Goal: Navigation & Orientation: Find specific page/section

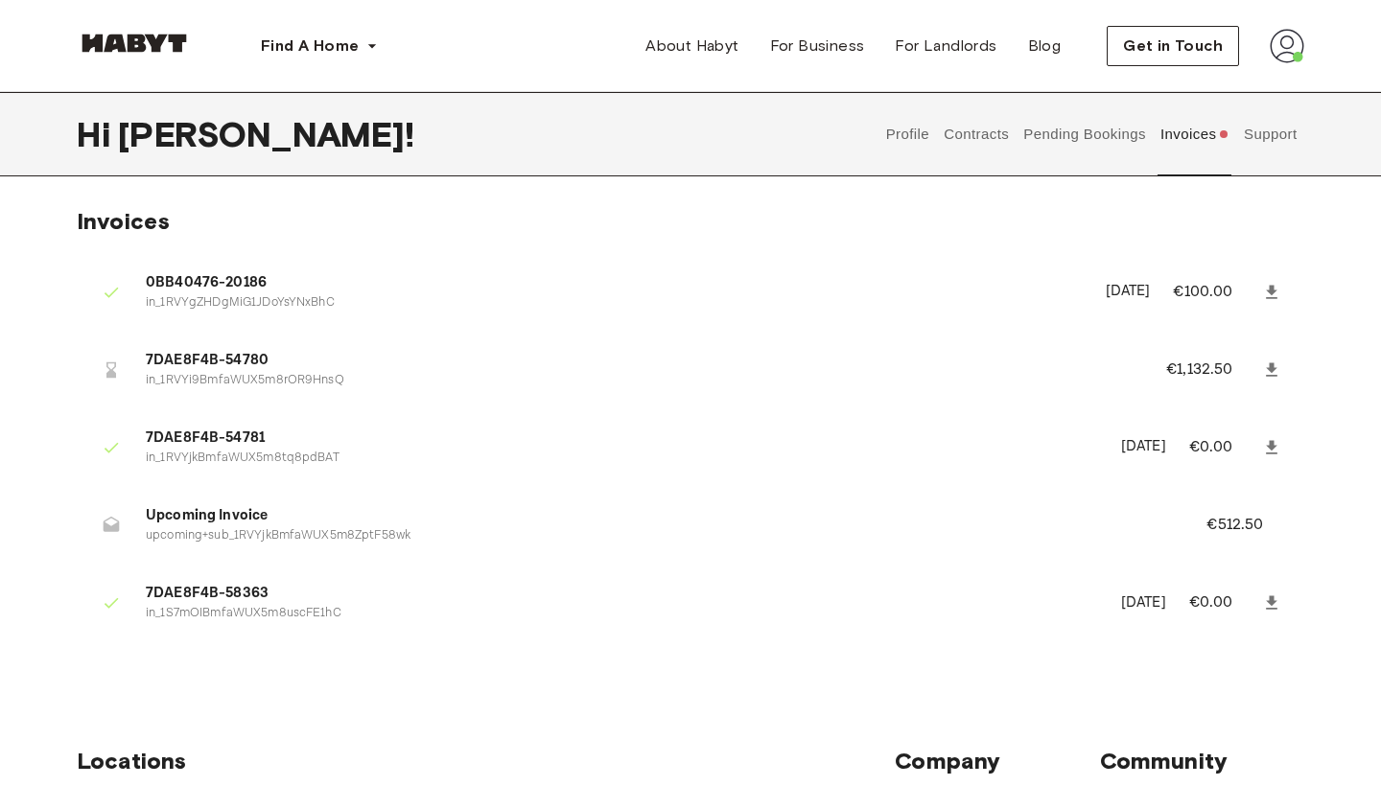
click at [1052, 134] on button "Pending Bookings" at bounding box center [1085, 134] width 128 height 84
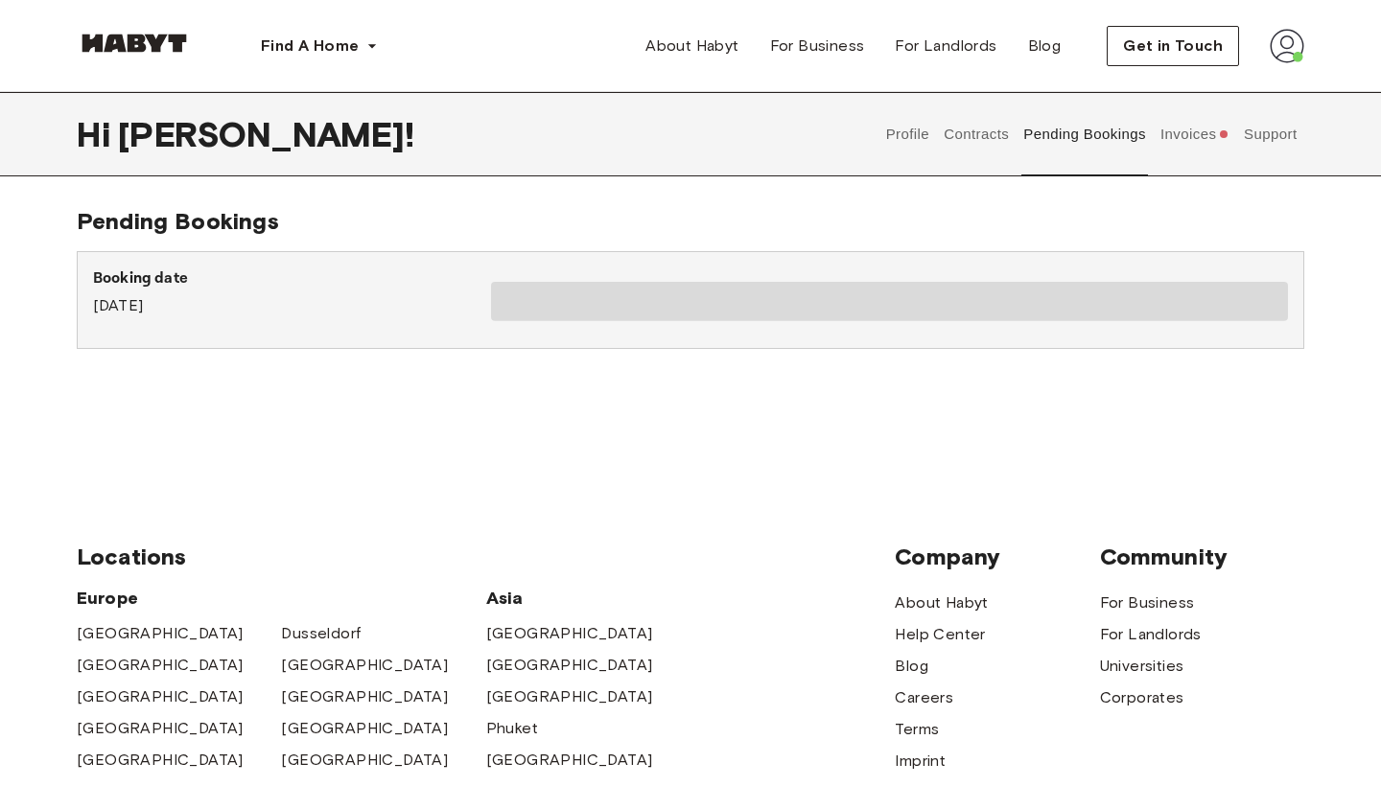
click at [979, 140] on button "Contracts" at bounding box center [977, 134] width 70 height 84
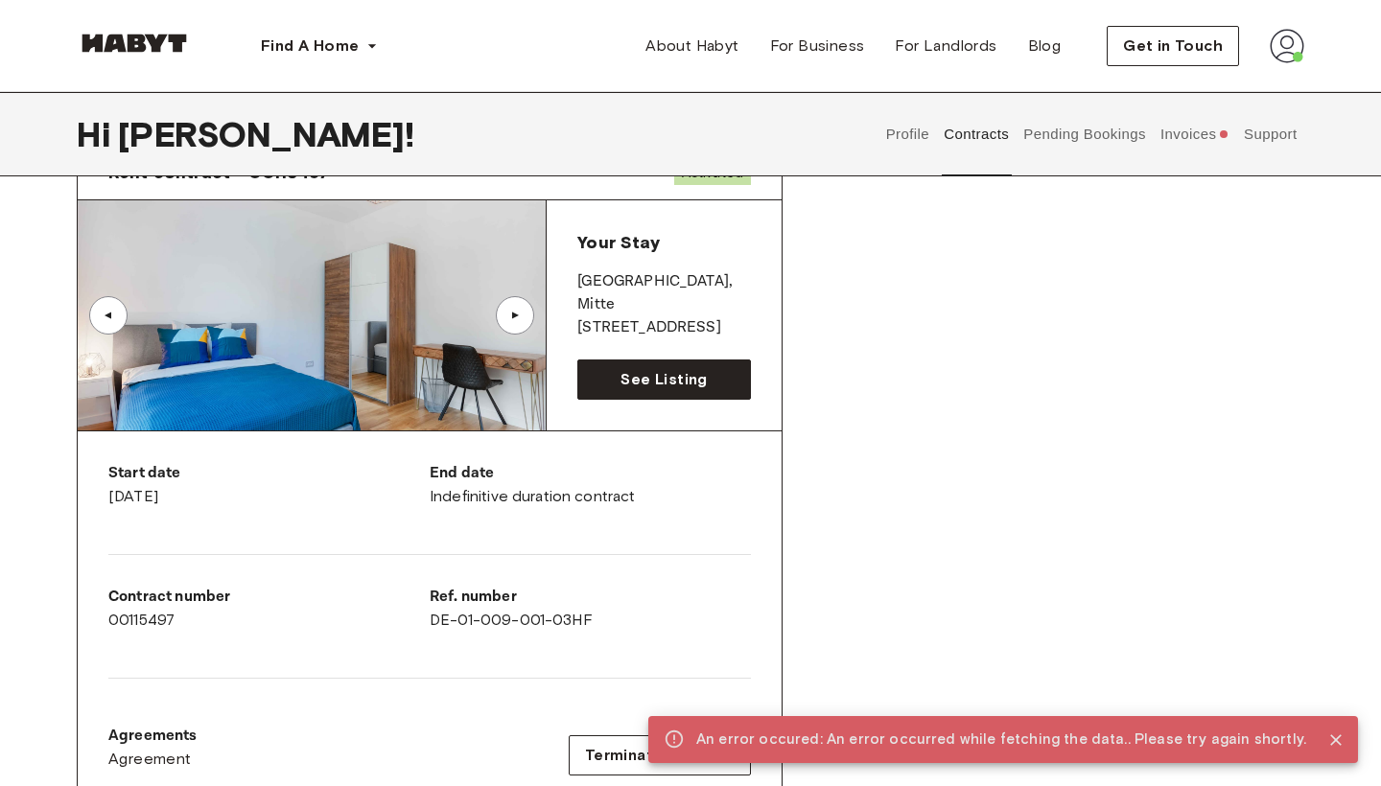
scroll to position [109, 0]
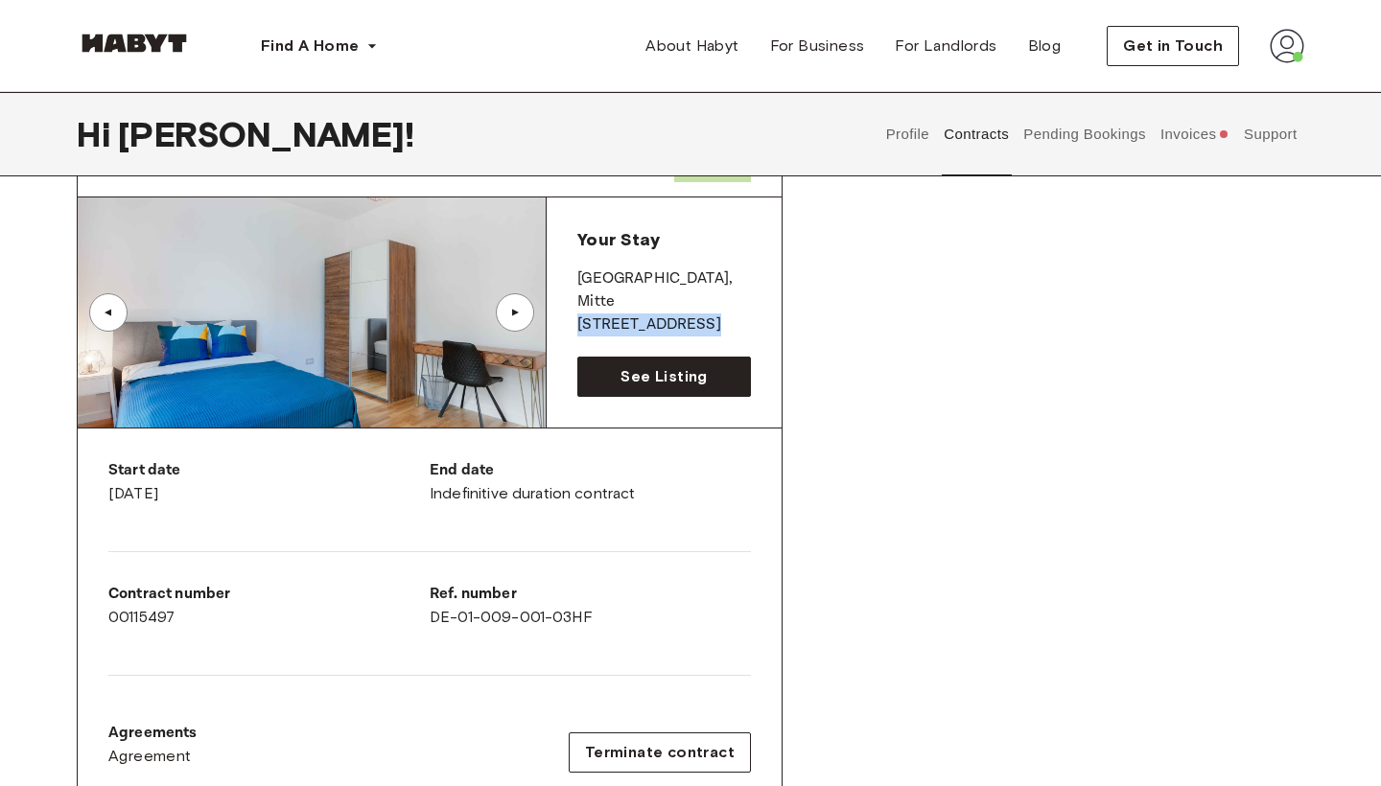
drag, startPoint x: 690, startPoint y: 300, endPoint x: 568, endPoint y: 299, distance: 122.8
click at [568, 299] on div "Your Stay BERLIN , Mitte Linienstraße 221 See Listing" at bounding box center [664, 313] width 235 height 230
copy p "[STREET_ADDRESS]"
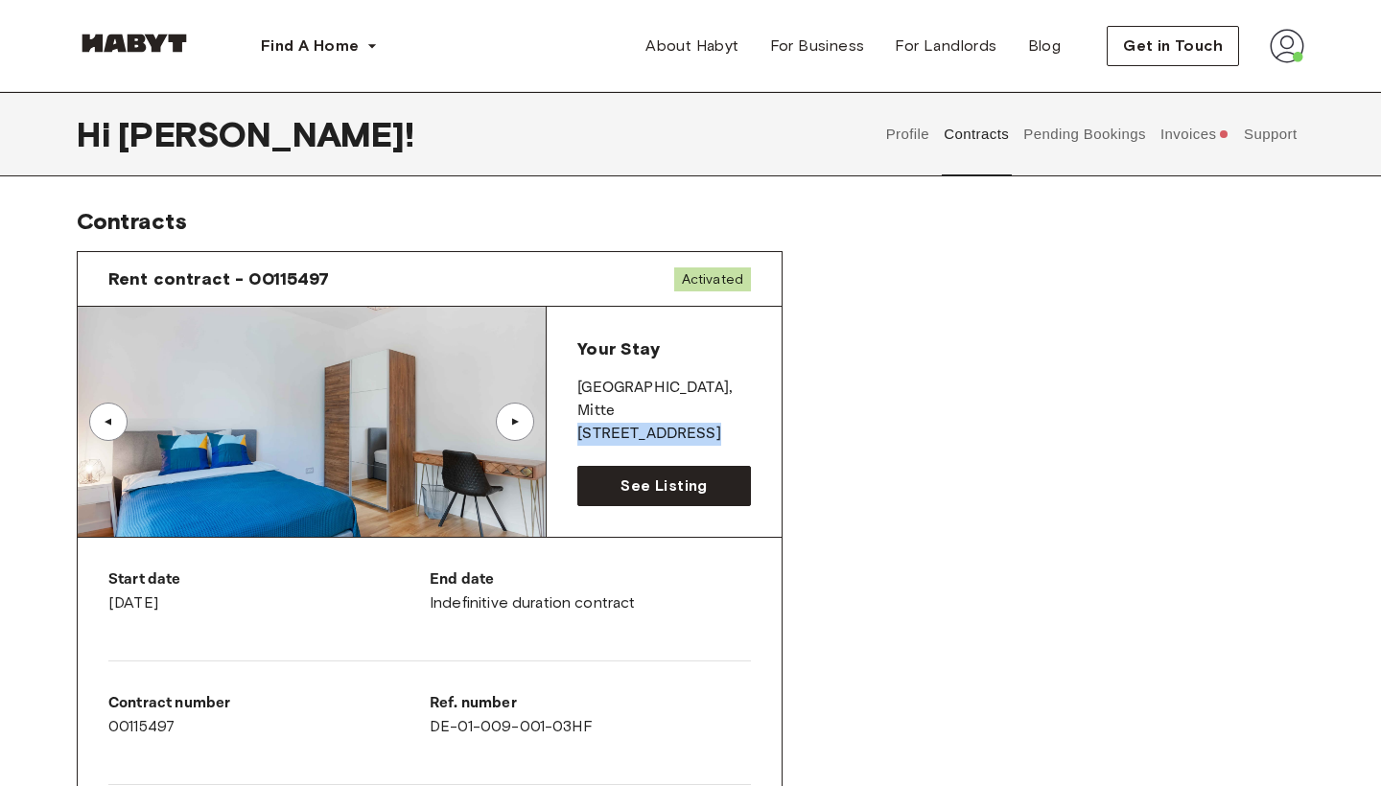
scroll to position [0, 0]
click at [613, 482] on link "See Listing" at bounding box center [664, 486] width 174 height 40
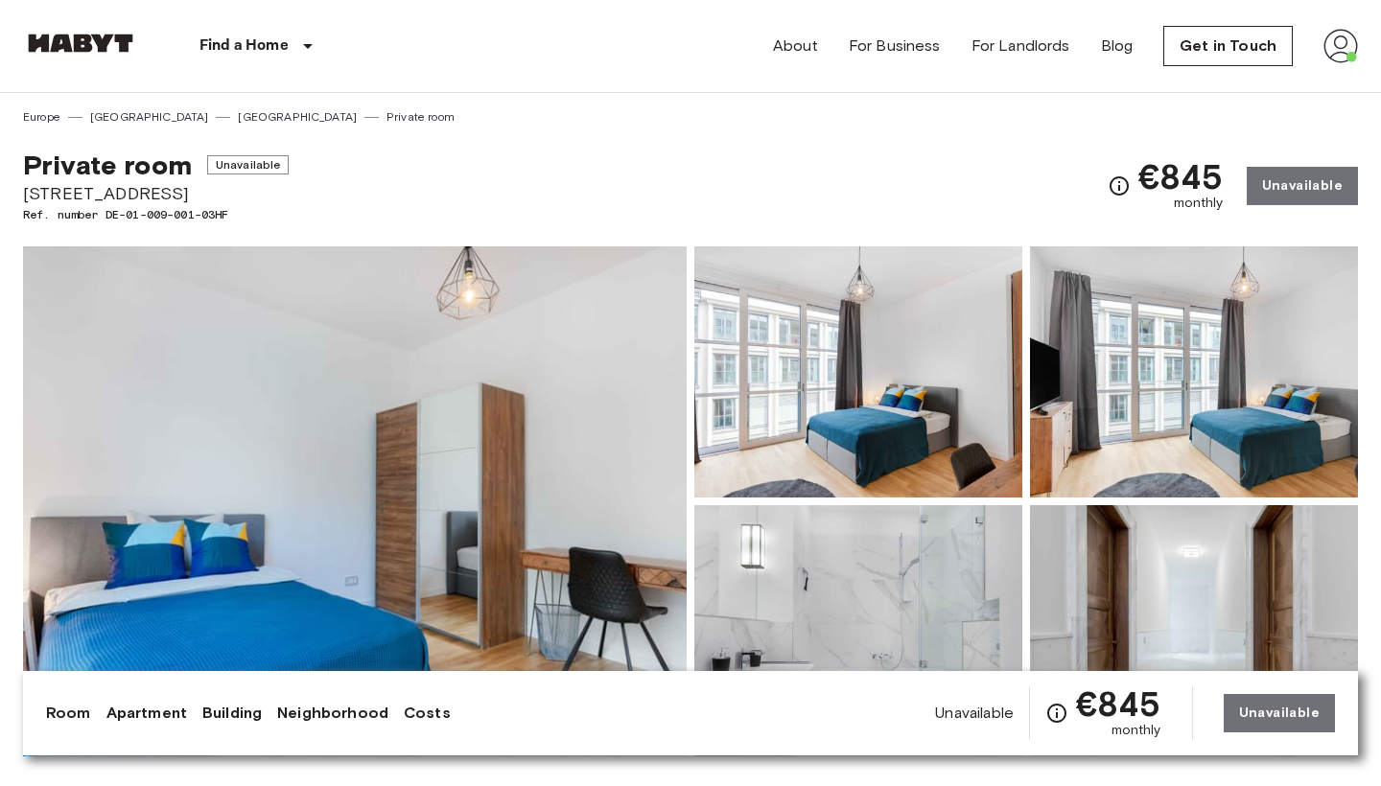
click at [80, 194] on span "[STREET_ADDRESS]" at bounding box center [156, 193] width 266 height 25
drag, startPoint x: 160, startPoint y: 192, endPoint x: 0, endPoint y: 197, distance: 160.2
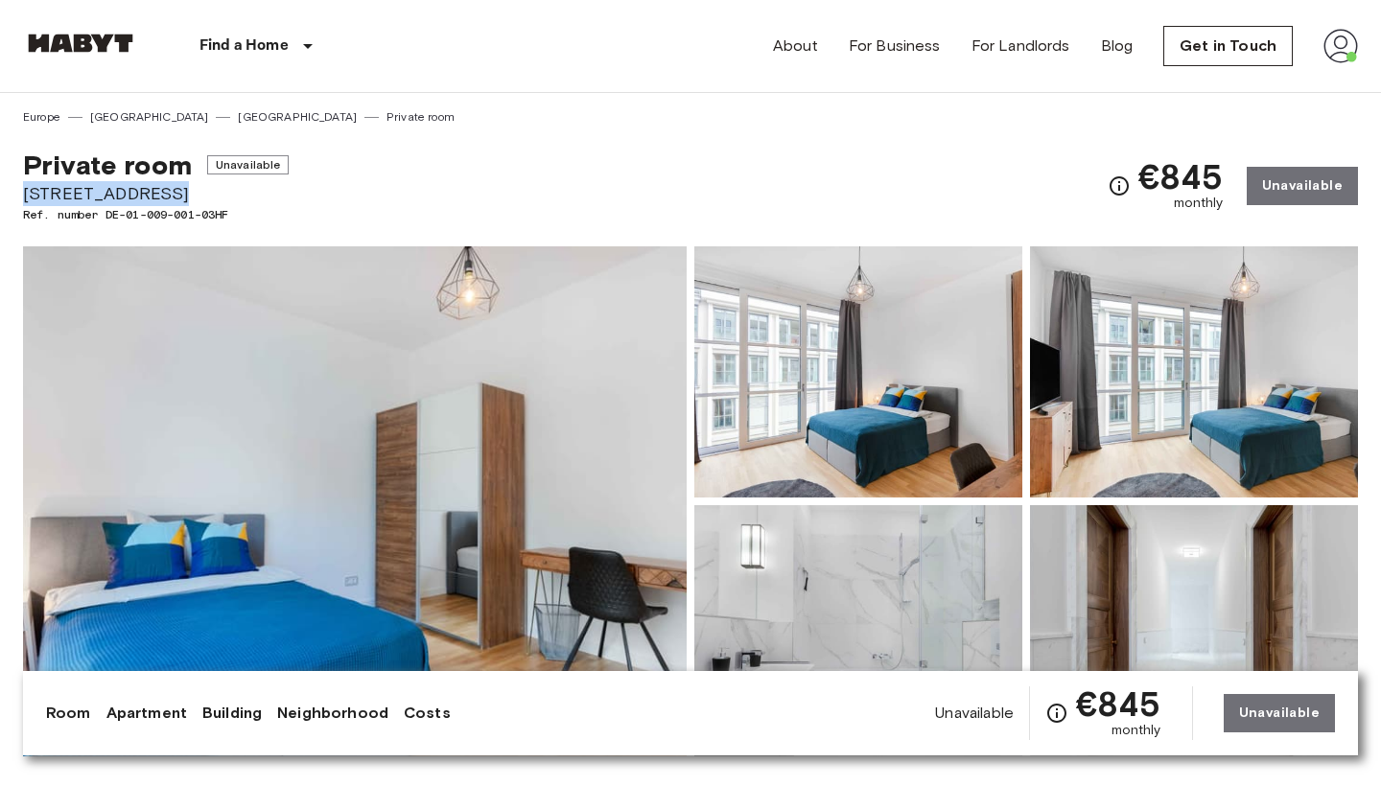
copy span "[STREET_ADDRESS]"
